Goal: Information Seeking & Learning: Learn about a topic

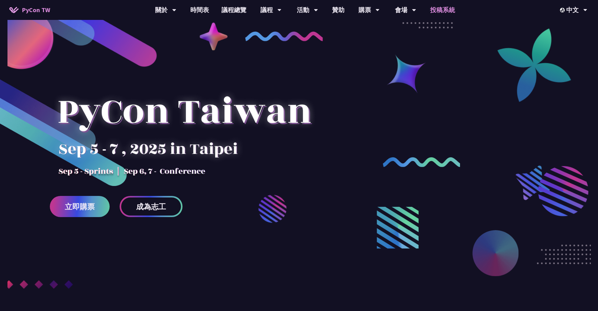
click at [445, 8] on link "投稿系統" at bounding box center [442, 10] width 37 height 20
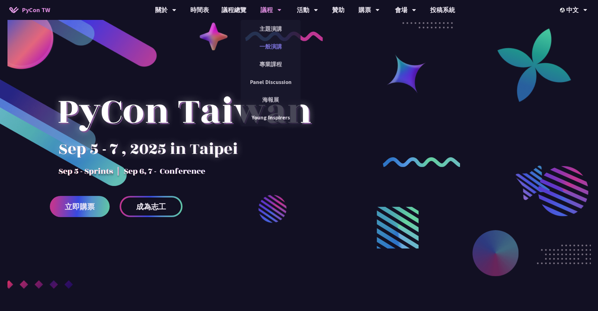
click at [273, 45] on link "一般演講" at bounding box center [271, 46] width 60 height 15
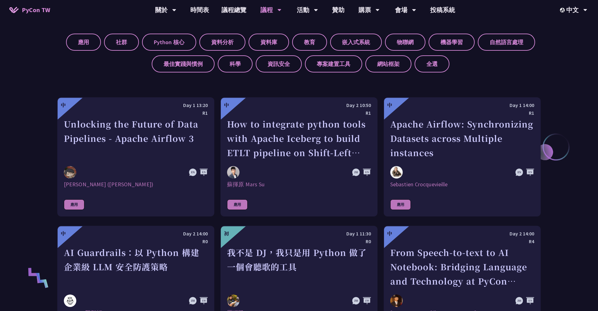
scroll to position [297, 0]
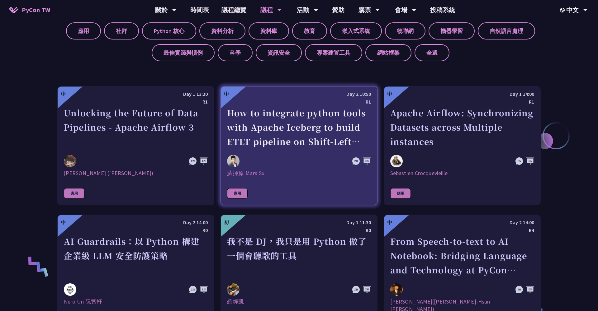
click at [290, 199] on link "中 Day 2 10:50 R1 How to integrate python tools with Apache Iceberg to build ETL…" at bounding box center [299, 145] width 157 height 119
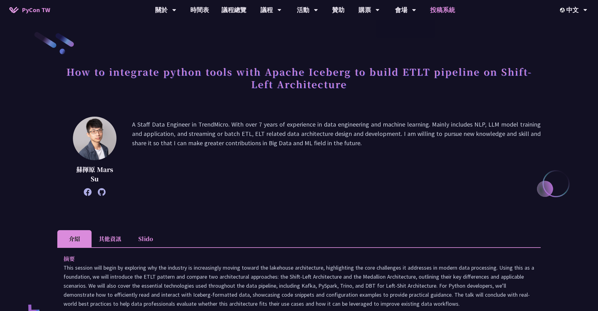
click at [429, 11] on link "投稿系統" at bounding box center [442, 10] width 37 height 20
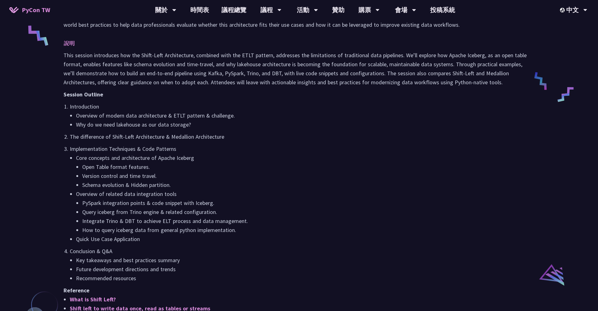
scroll to position [356, 0]
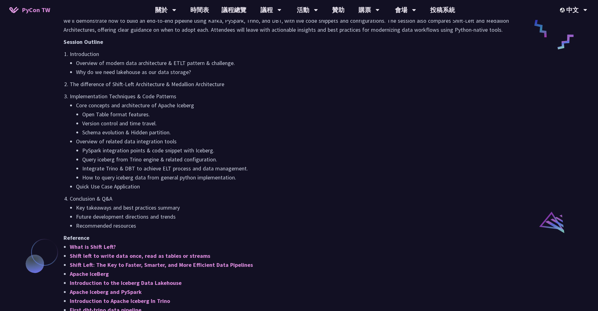
scroll to position [345, 0]
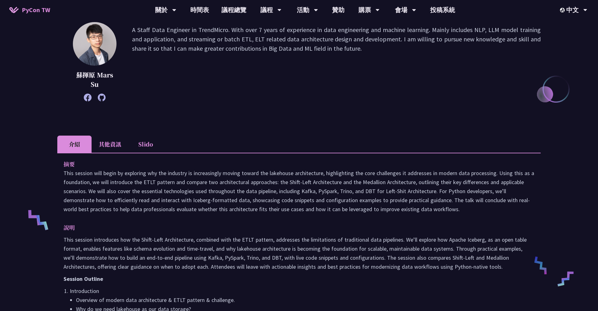
scroll to position [86, 0]
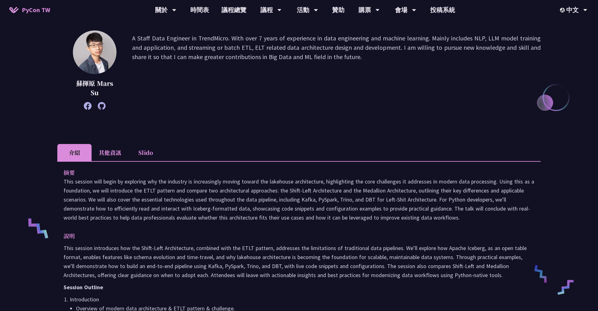
click at [146, 151] on li "Slido" at bounding box center [145, 152] width 34 height 17
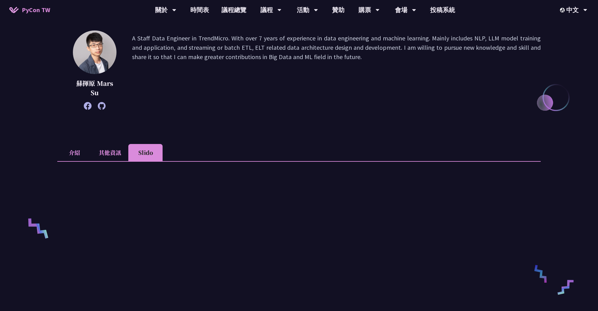
click at [87, 153] on li "介紹" at bounding box center [74, 152] width 34 height 17
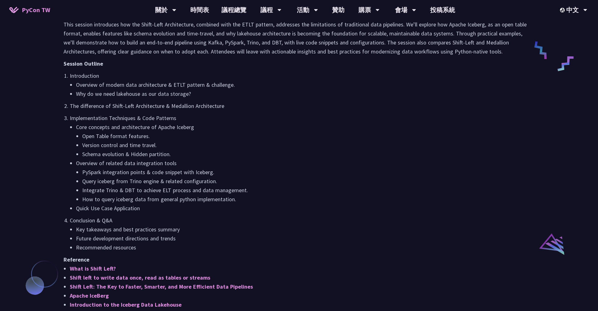
scroll to position [257, 0]
